Goal: Information Seeking & Learning: Learn about a topic

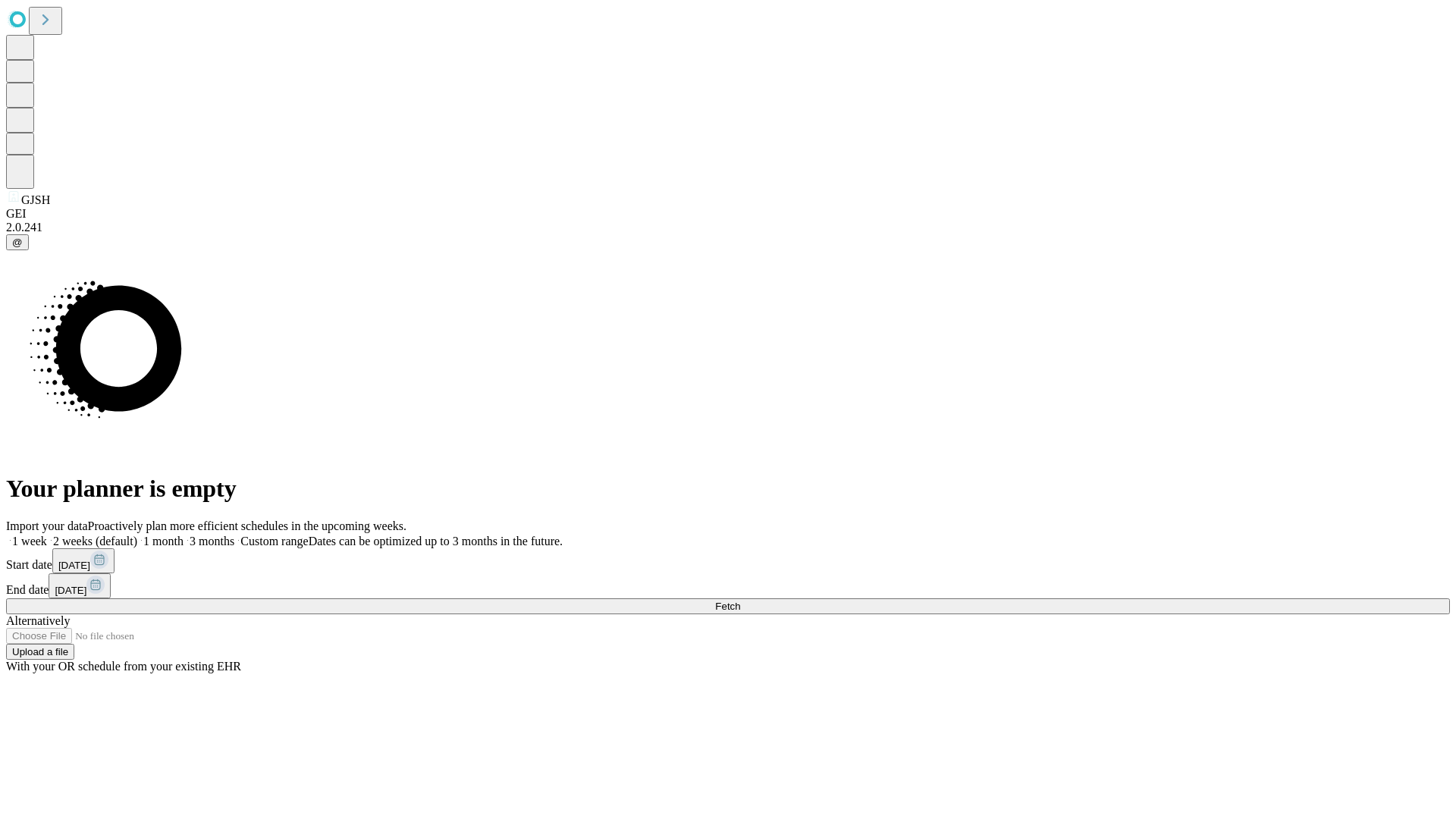
click at [740, 600] on span "Fetch" at bounding box center [728, 606] width 25 height 11
